Goal: Task Accomplishment & Management: Manage account settings

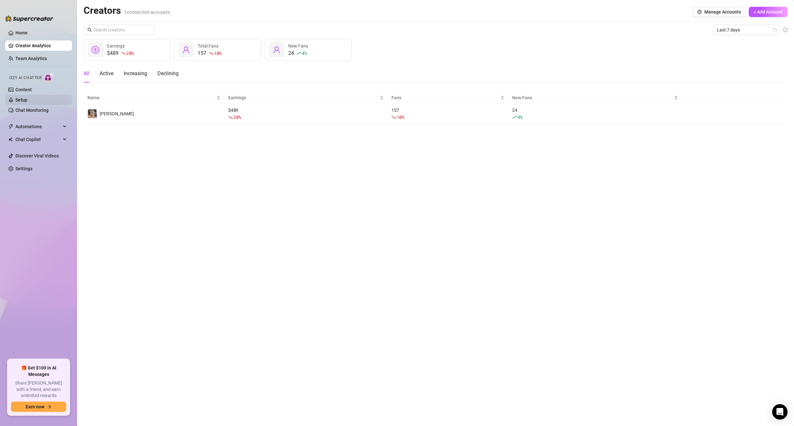
click at [26, 97] on link "Setup" at bounding box center [21, 99] width 12 height 5
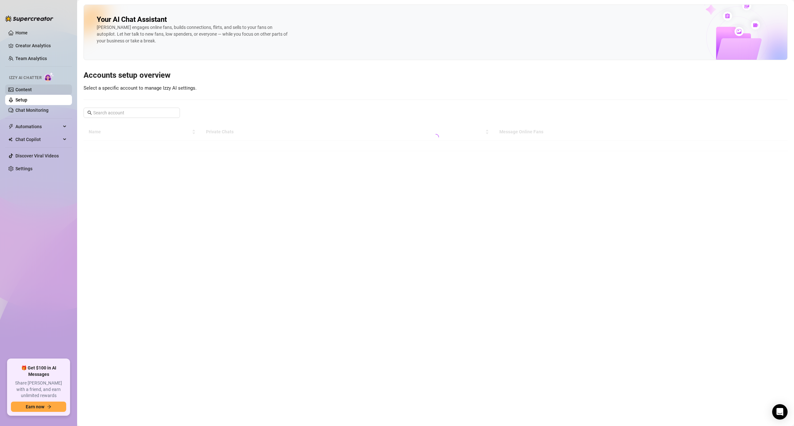
click at [27, 88] on link "Content" at bounding box center [23, 89] width 16 height 5
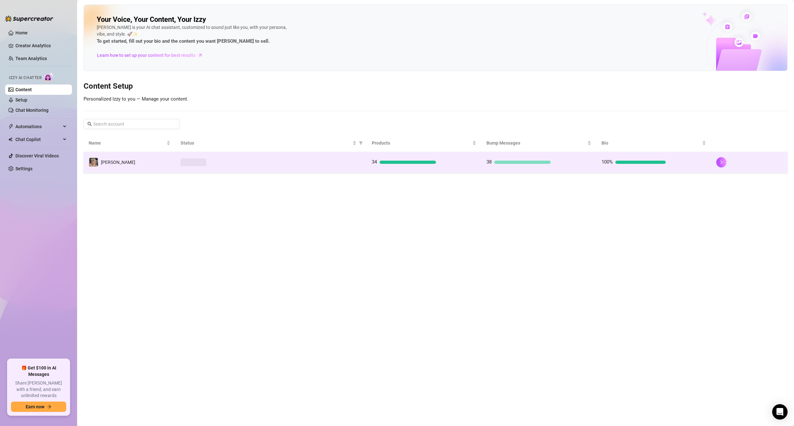
click at [203, 167] on td at bounding box center [271, 162] width 191 height 21
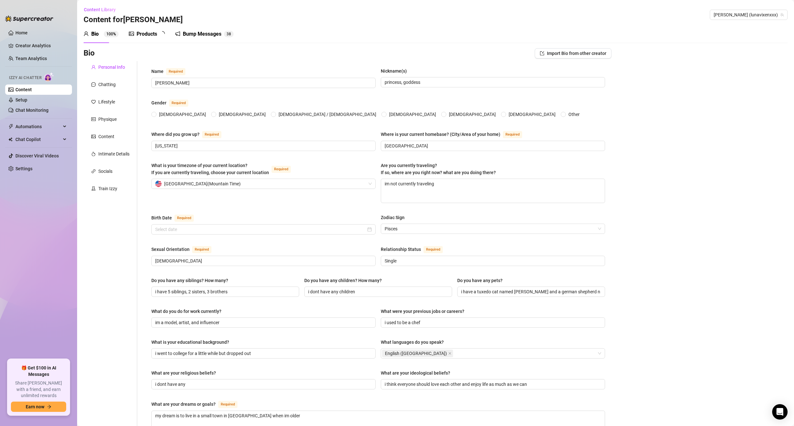
radio input "true"
type input "[DATE]"
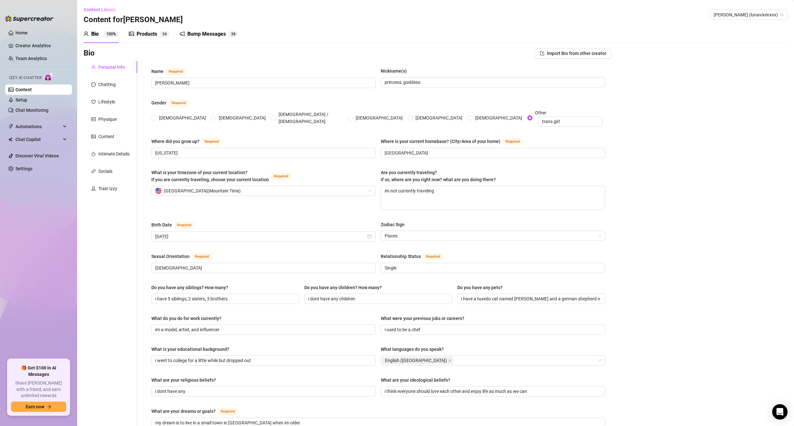
click at [148, 29] on div "Products 3 4" at bounding box center [149, 34] width 41 height 18
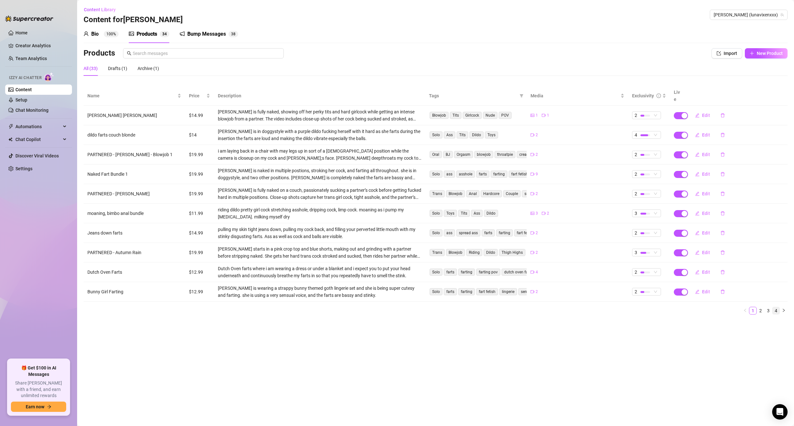
click at [775, 307] on link "4" at bounding box center [776, 310] width 7 height 7
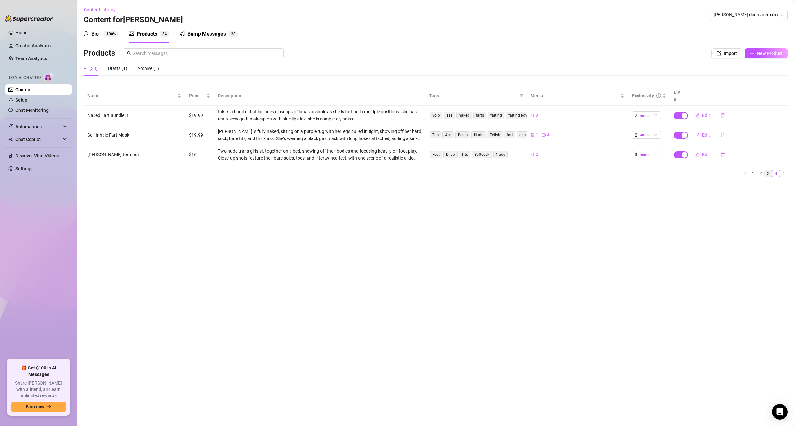
click at [769, 170] on link "3" at bounding box center [768, 173] width 7 height 7
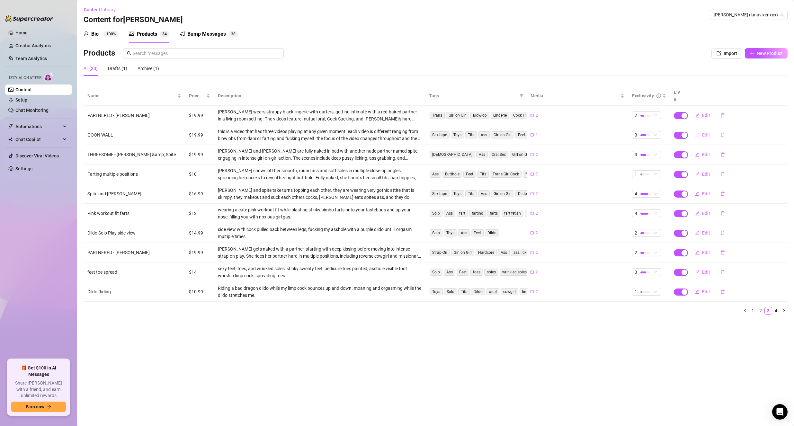
click at [702, 130] on button "Edit" at bounding box center [702, 135] width 25 height 10
type textarea "Sink deep into the realm of pleasure your goddess so lovingly crafts for you.. …"
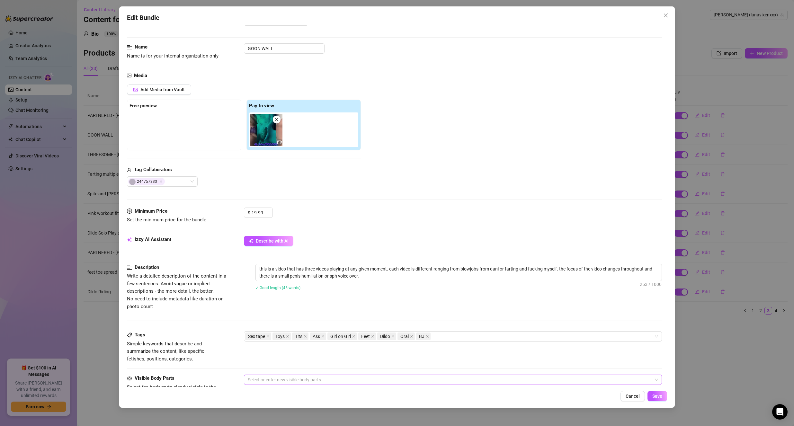
scroll to position [161, 0]
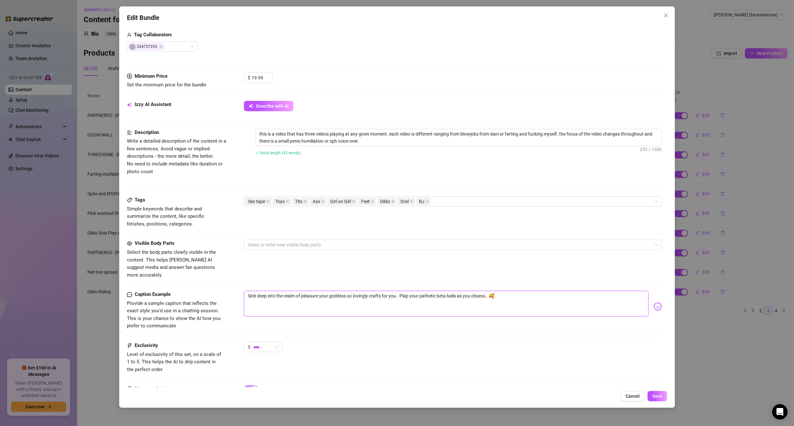
drag, startPoint x: 511, startPoint y: 290, endPoint x: 176, endPoint y: 274, distance: 336.0
click at [176, 274] on form "Account [PERSON_NAME] (@lunavixenxxx) Name Name is for your internal organizati…" at bounding box center [395, 146] width 536 height 549
drag, startPoint x: 667, startPoint y: 15, endPoint x: 411, endPoint y: 51, distance: 259.0
click at [667, 15] on icon "close" at bounding box center [666, 15] width 5 height 5
